Goal: Information Seeking & Learning: Learn about a topic

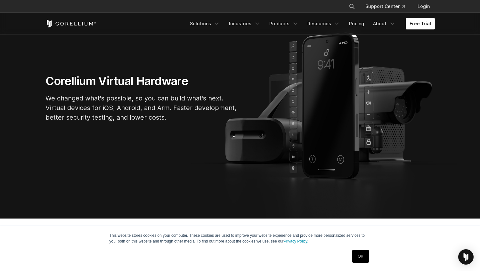
scroll to position [92, 0]
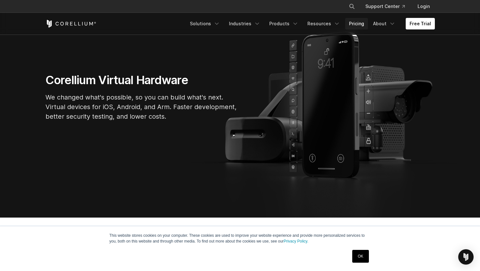
click at [362, 25] on link "Pricing" at bounding box center [356, 24] width 23 height 12
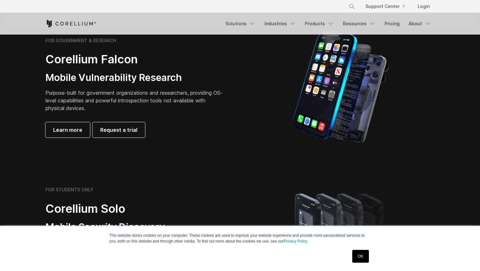
scroll to position [307, 0]
click at [74, 132] on span "Learn more" at bounding box center [67, 130] width 29 height 8
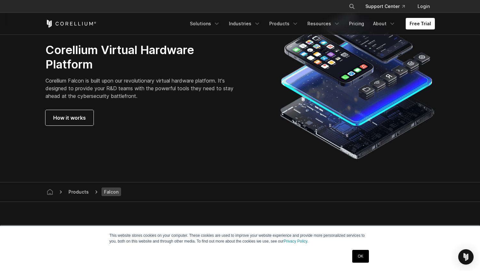
scroll to position [1821, 0]
